Goal: Information Seeking & Learning: Find specific fact

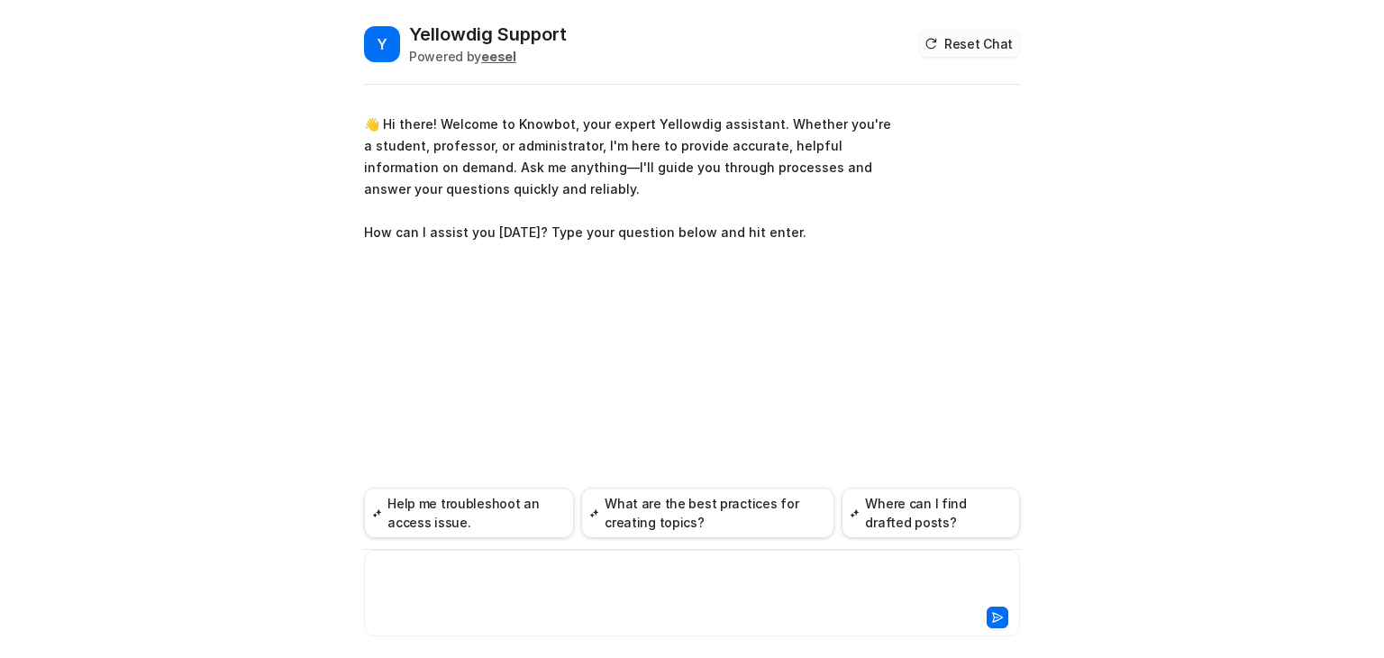
click at [952, 37] on button "Reset Chat" at bounding box center [969, 44] width 101 height 26
click at [443, 583] on div "**********" at bounding box center [692, 581] width 647 height 41
paste div
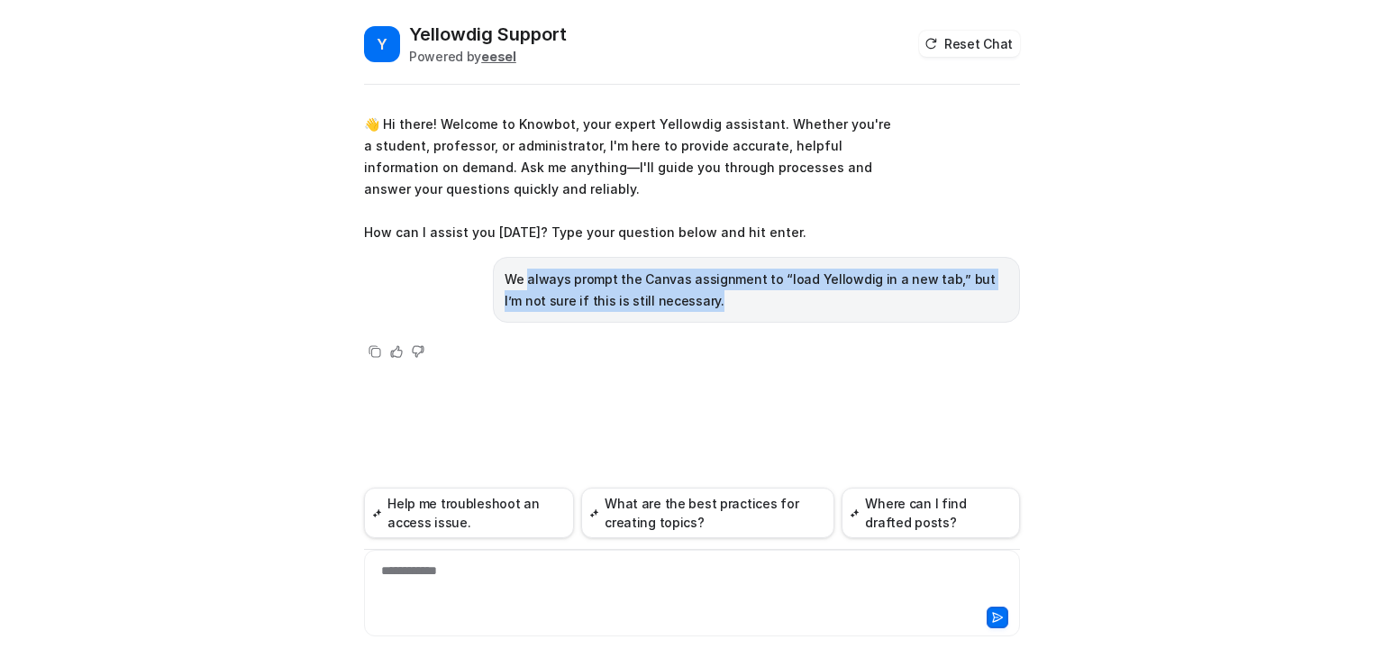
drag, startPoint x: 677, startPoint y: 305, endPoint x: 525, endPoint y: 283, distance: 152.9
click at [525, 283] on p "We always prompt the Canvas assignment to “load Yellowdig in a new tab,” but I’…" at bounding box center [757, 290] width 504 height 43
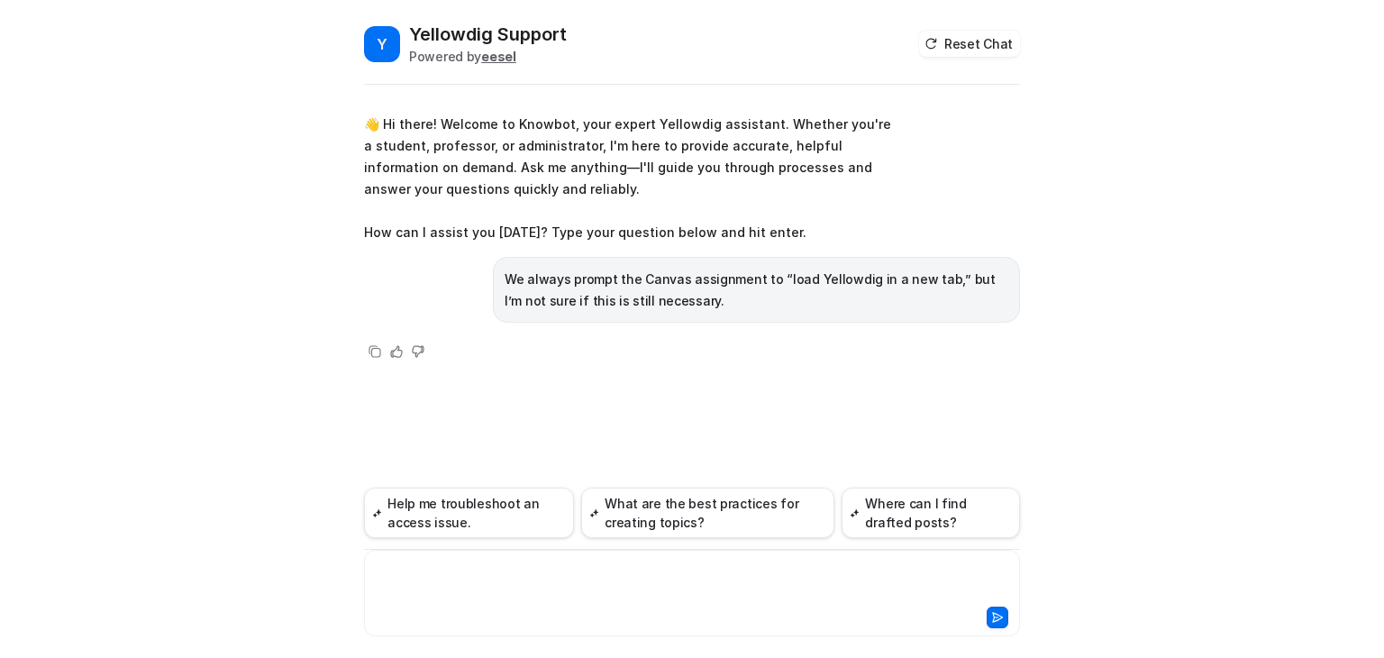
click at [491, 590] on div at bounding box center [692, 581] width 647 height 41
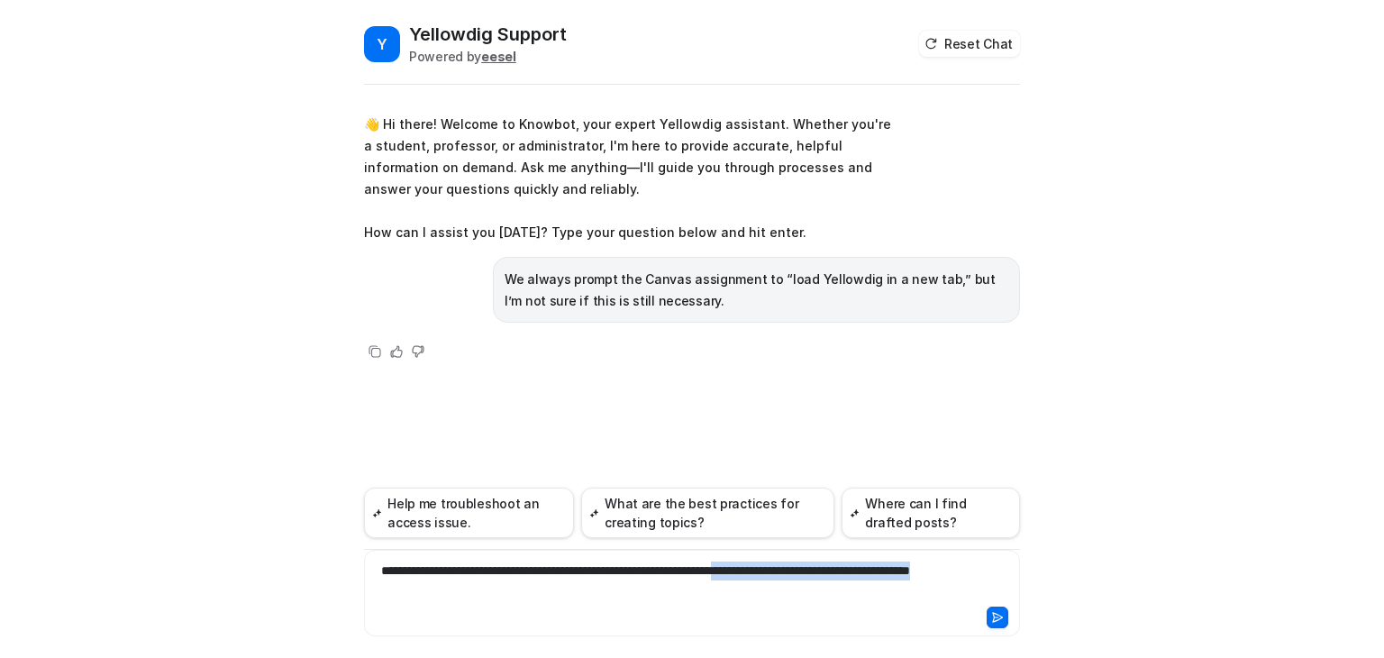
drag, startPoint x: 818, startPoint y: 565, endPoint x: 878, endPoint y: 590, distance: 64.6
click at [878, 590] on div "**********" at bounding box center [692, 581] width 647 height 41
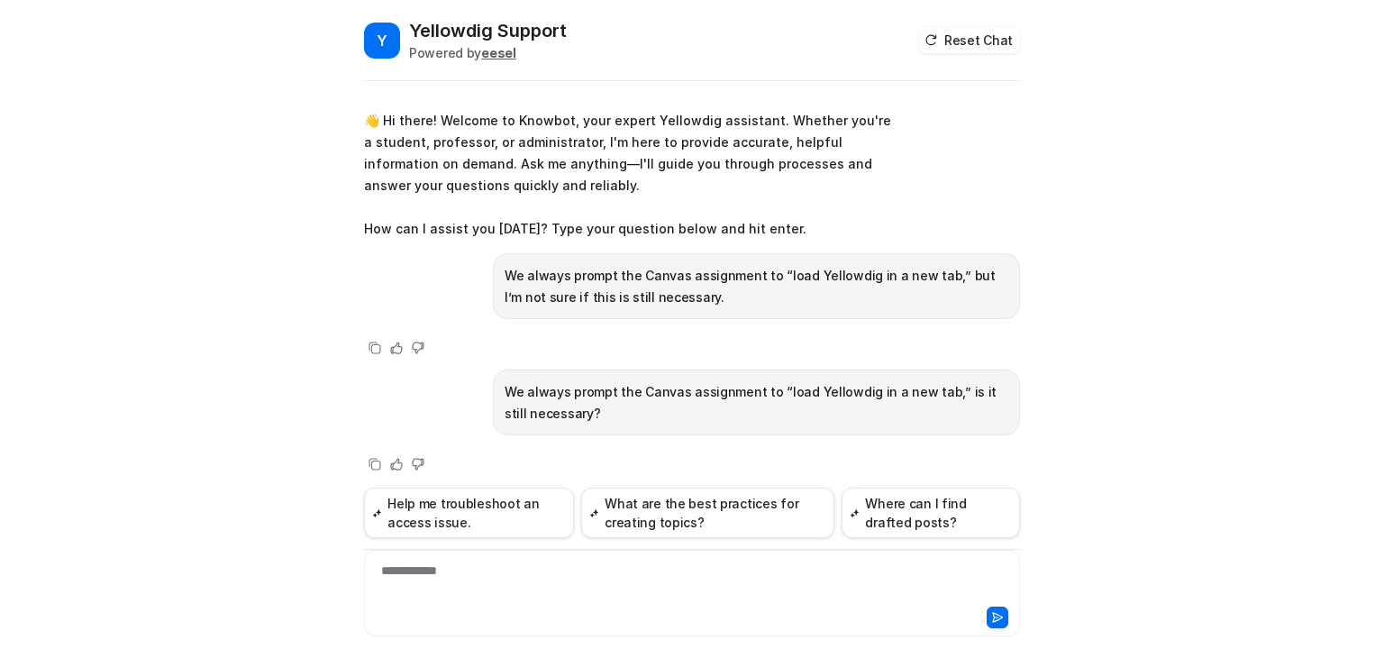
scroll to position [11, 0]
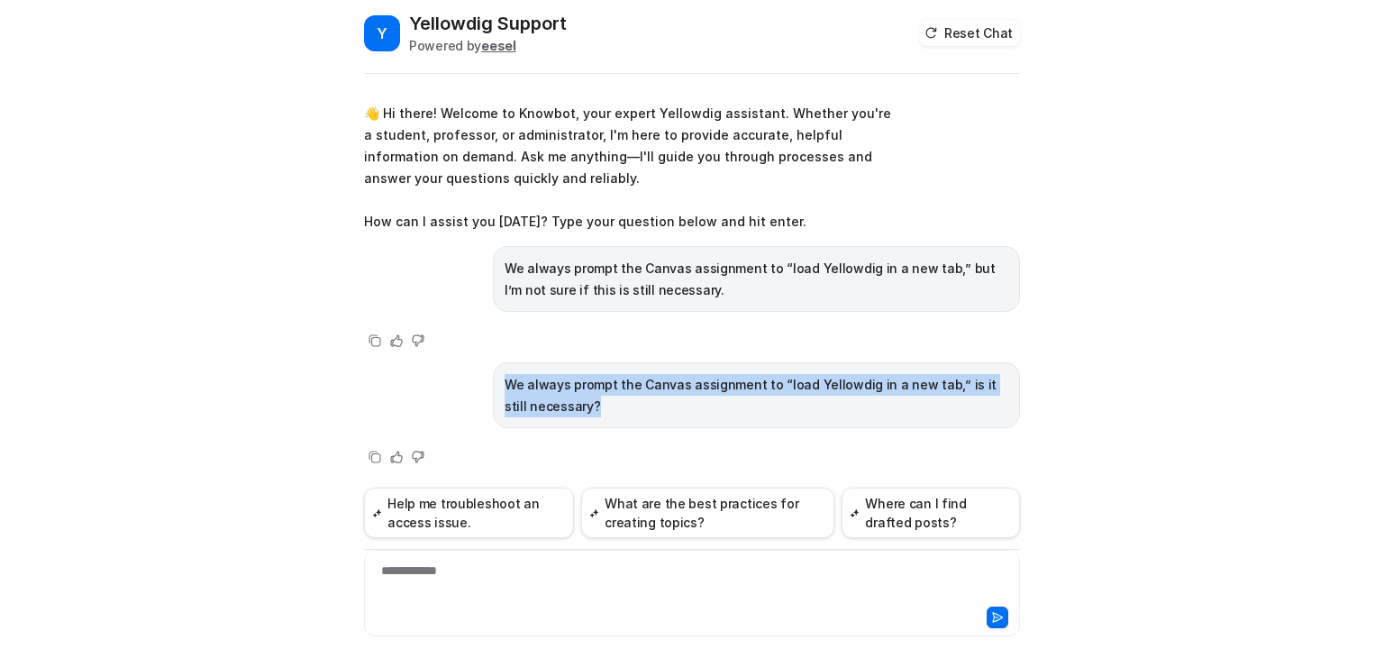
drag, startPoint x: 591, startPoint y: 405, endPoint x: 478, endPoint y: 390, distance: 113.7
click at [478, 390] on div "We always prompt the Canvas assignment to “load Yellowdig in a new tab,” is it …" at bounding box center [692, 395] width 656 height 66
copy p "We always prompt the Canvas assignment to “load Yellowdig in a new tab,” is it …"
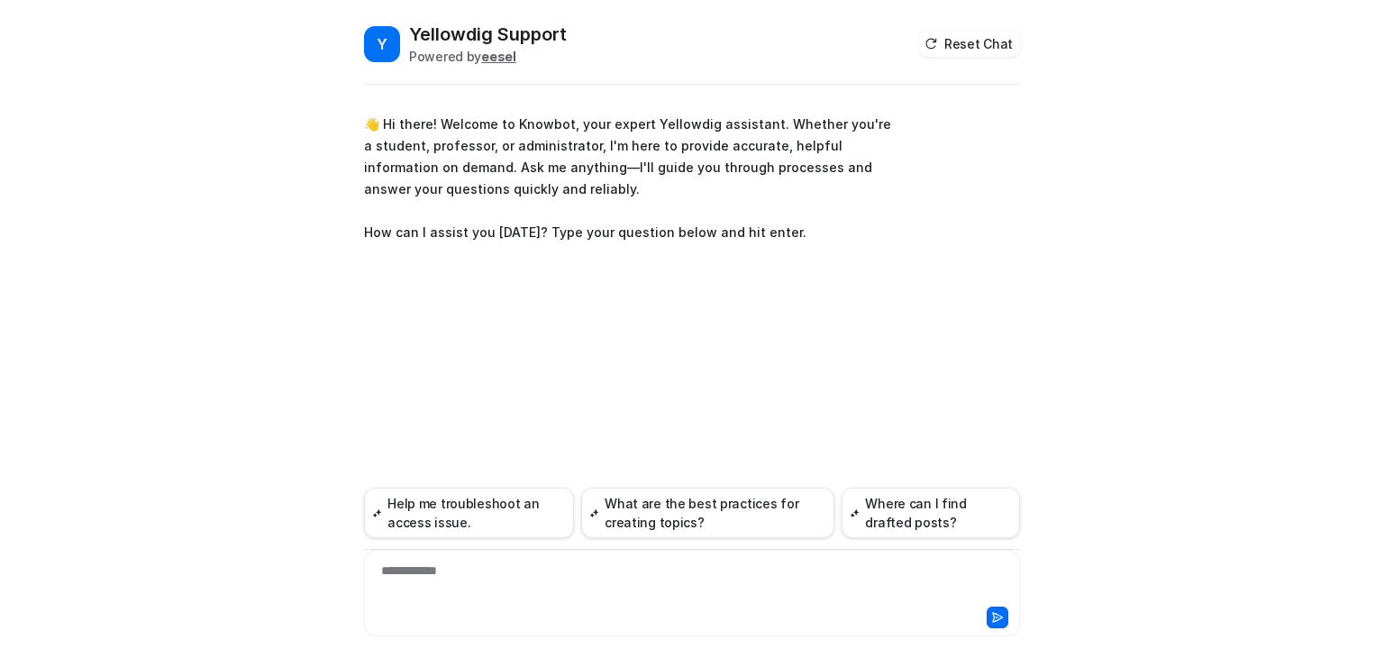
click at [532, 591] on div "**********" at bounding box center [692, 581] width 647 height 41
paste div
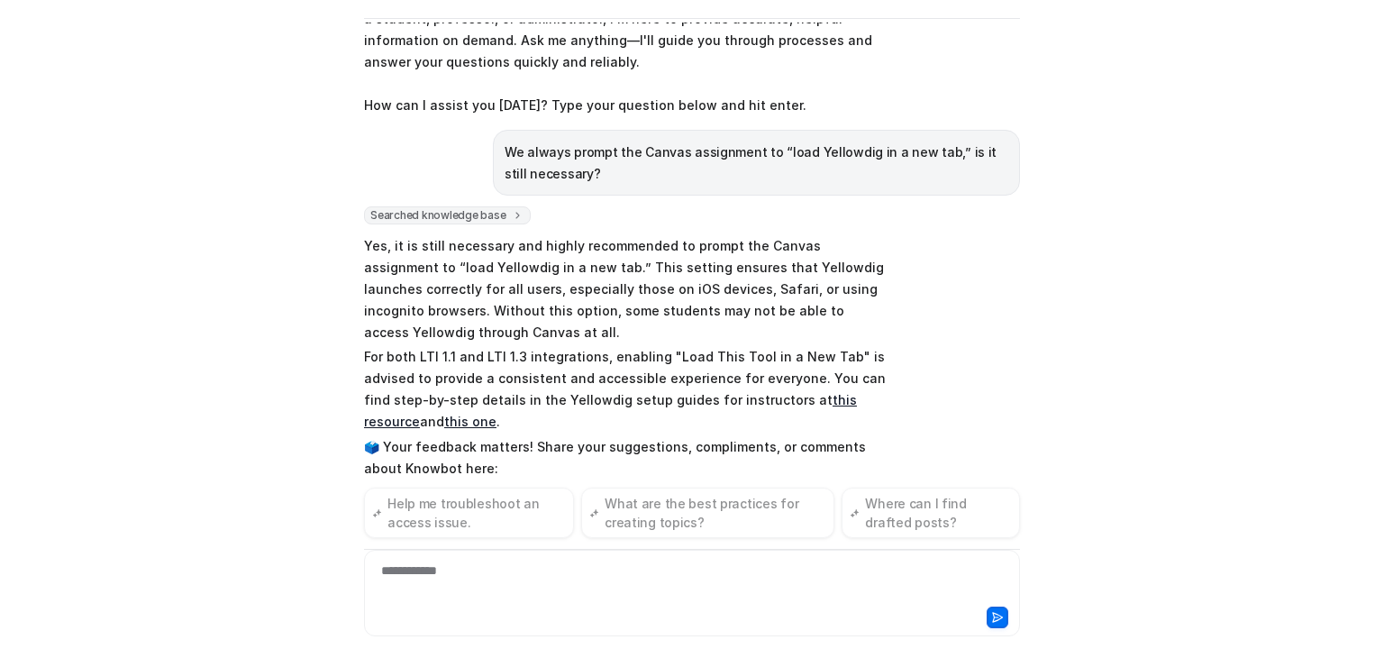
scroll to position [83, 0]
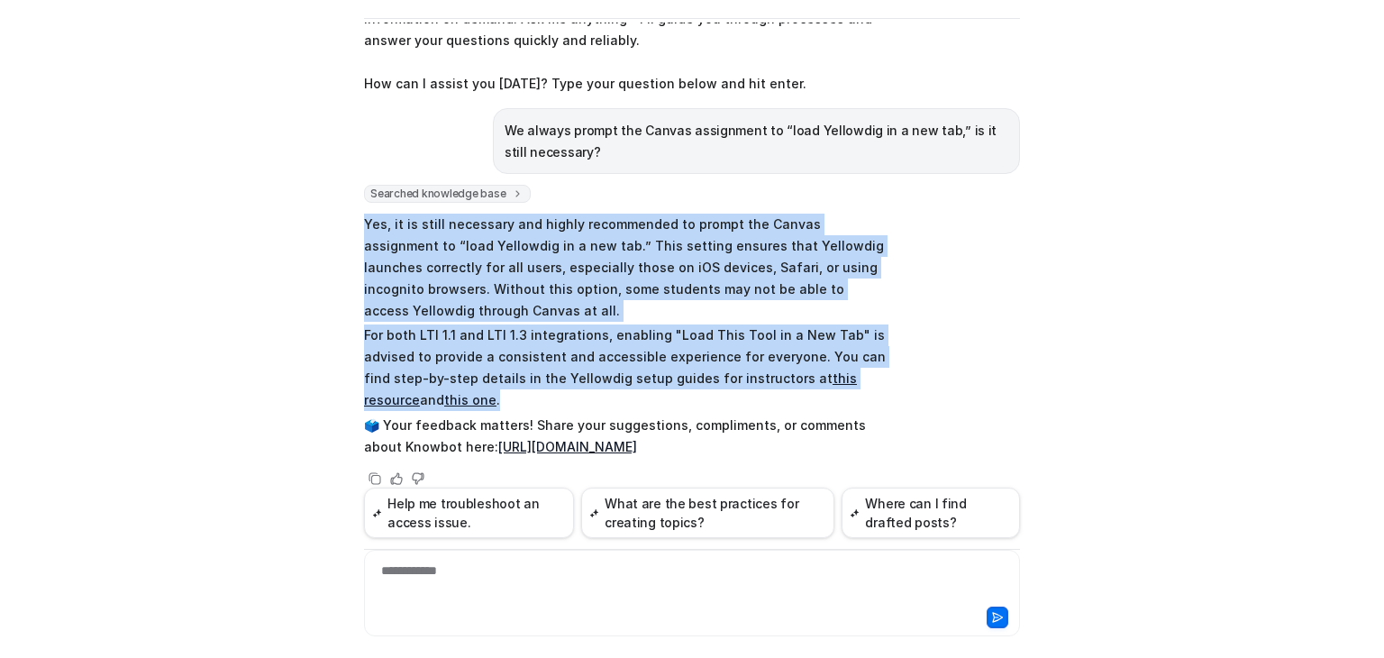
drag, startPoint x: 357, startPoint y: 220, endPoint x: 894, endPoint y: 376, distance: 559.2
click at [894, 376] on div "Searched knowledge base search_queries : [ "Canvas assignment load Yellowdig in…" at bounding box center [692, 337] width 656 height 305
copy span "Yes, it is still necessary and highly recommended to prompt the Canvas assignme…"
